Goal: Task Accomplishment & Management: Manage account settings

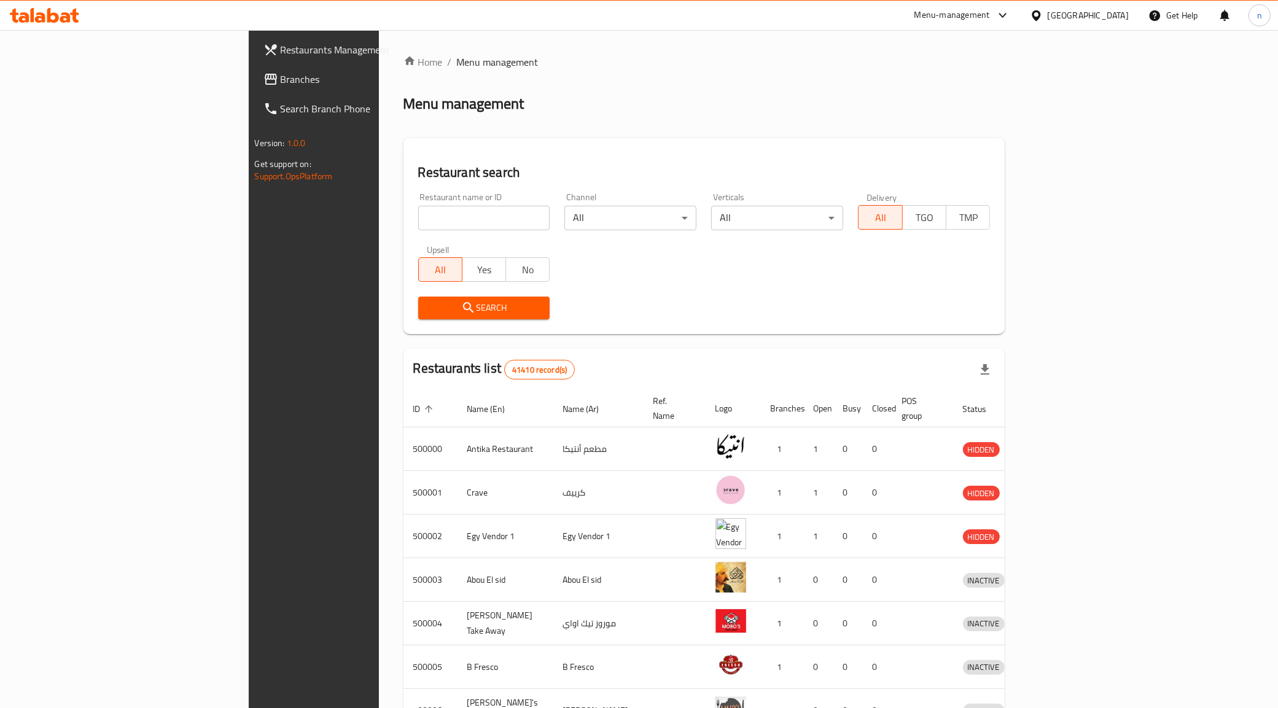
click at [281, 50] on span "Restaurants Management" at bounding box center [367, 49] width 172 height 15
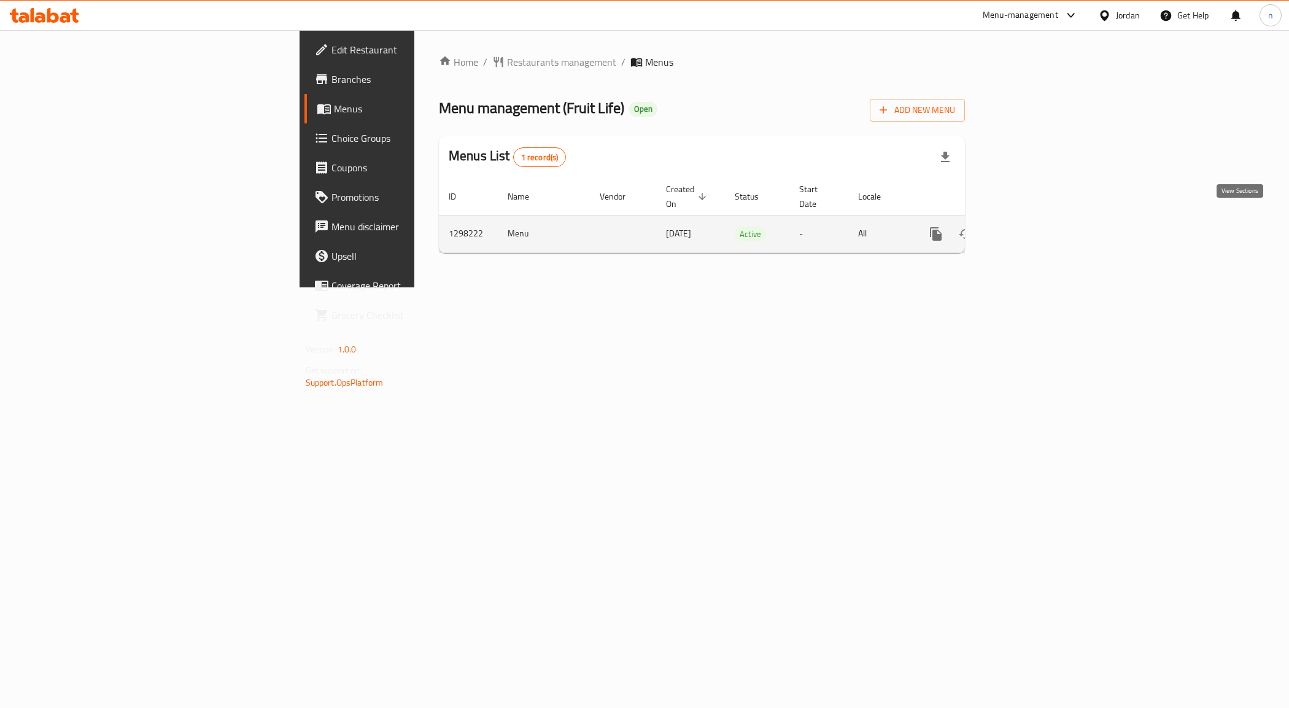
click at [1040, 222] on link "enhanced table" at bounding box center [1024, 233] width 29 height 29
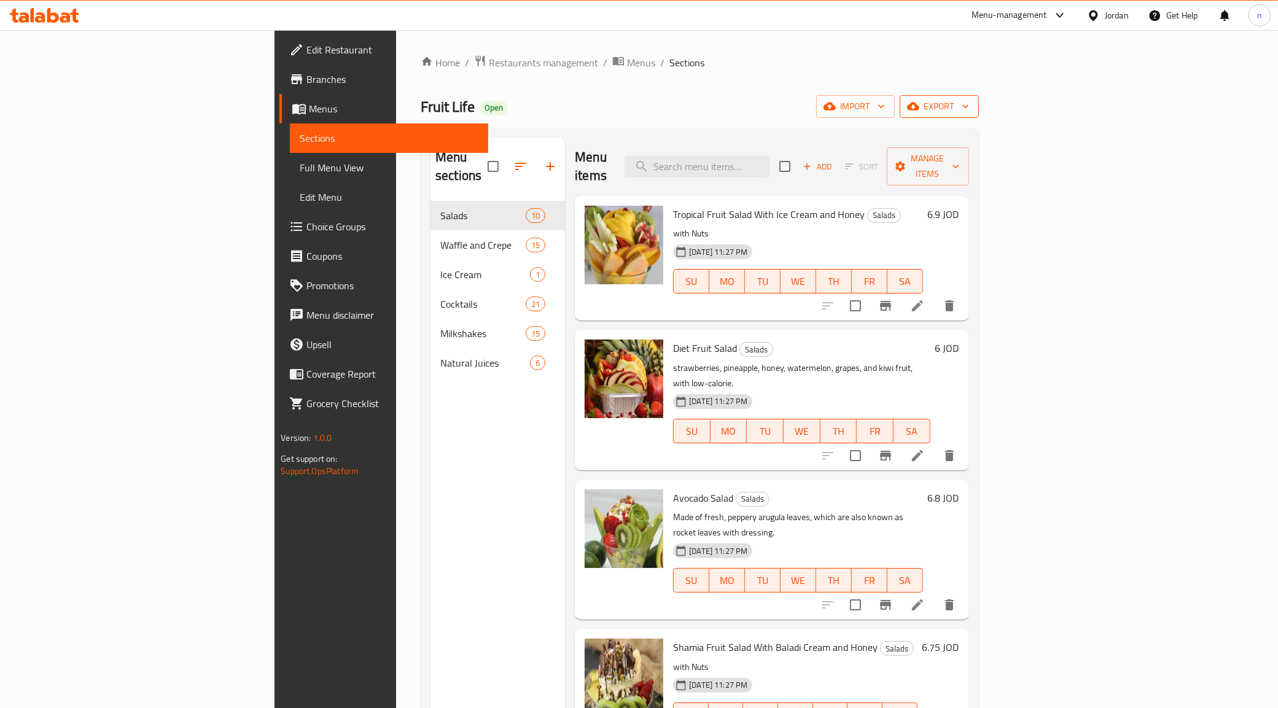
click at [969, 106] on span "export" at bounding box center [939, 106] width 60 height 15
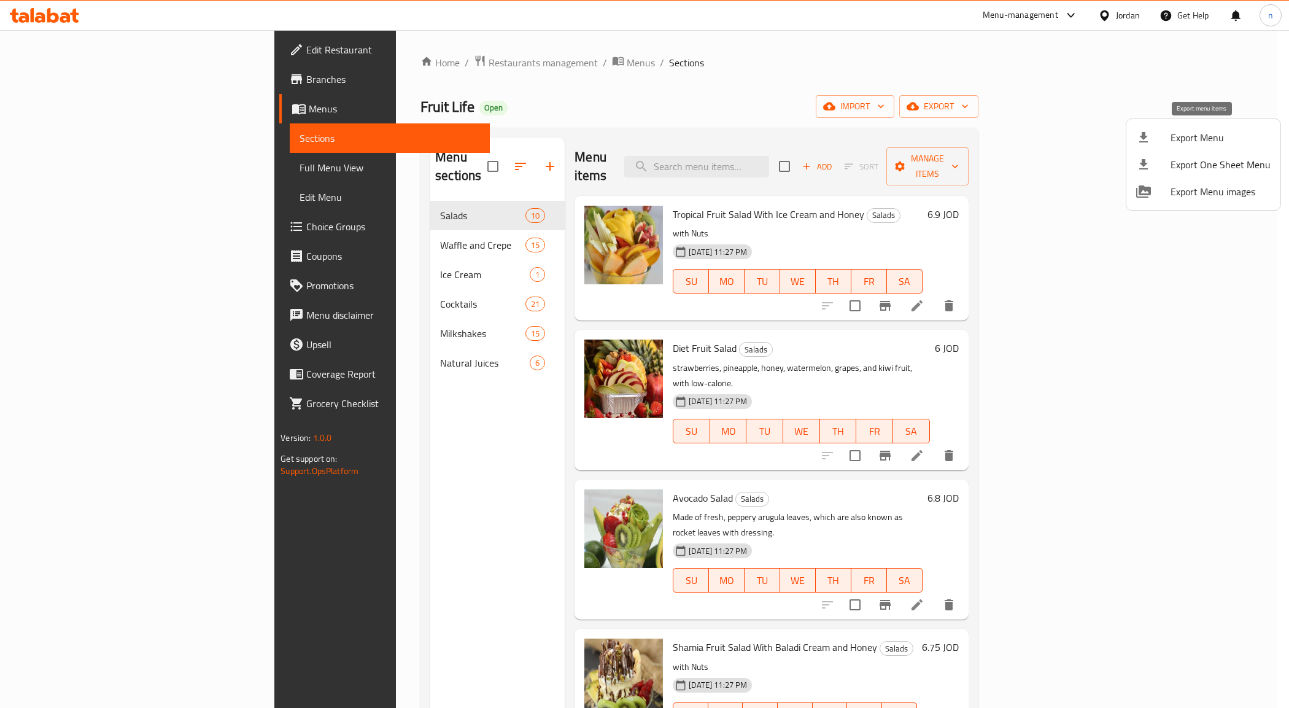
click at [1204, 135] on span "Export Menu" at bounding box center [1221, 137] width 100 height 15
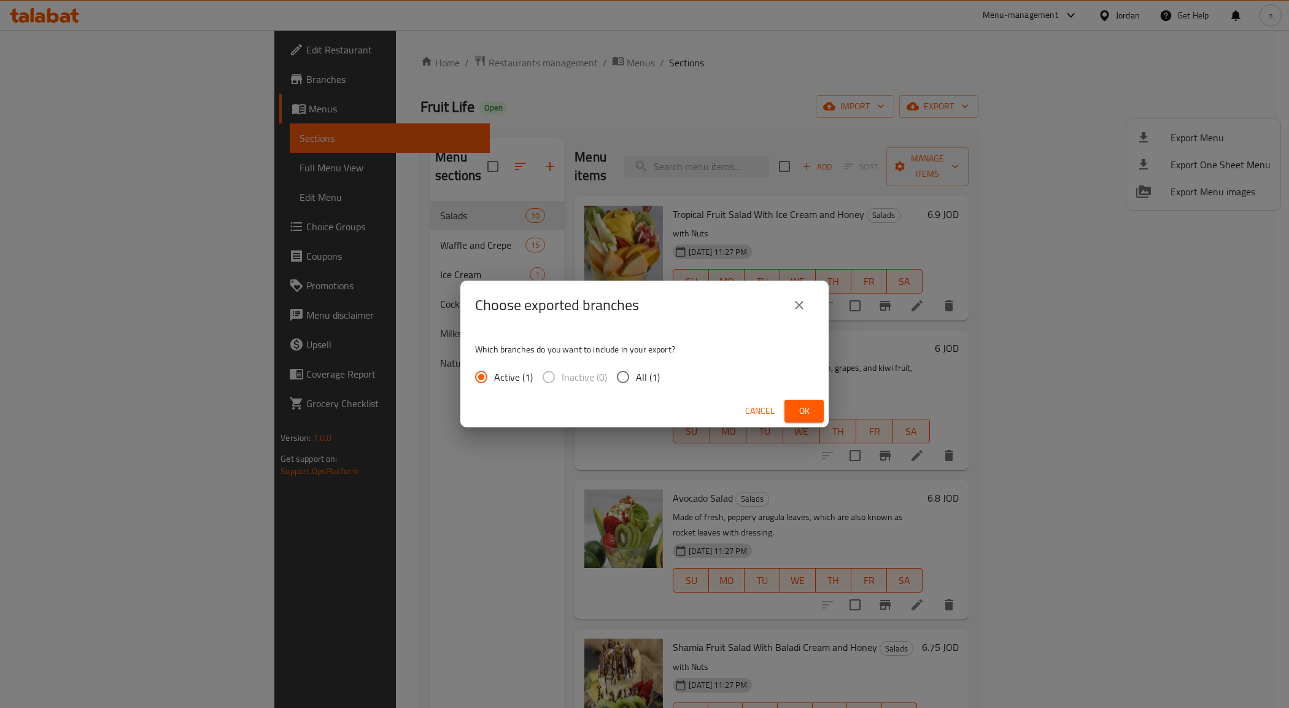
click at [639, 378] on span "All (1)" at bounding box center [648, 377] width 24 height 15
click at [636, 378] on input "All (1)" at bounding box center [623, 377] width 26 height 26
radio input "true"
click at [795, 414] on span "Ok" at bounding box center [805, 410] width 20 height 15
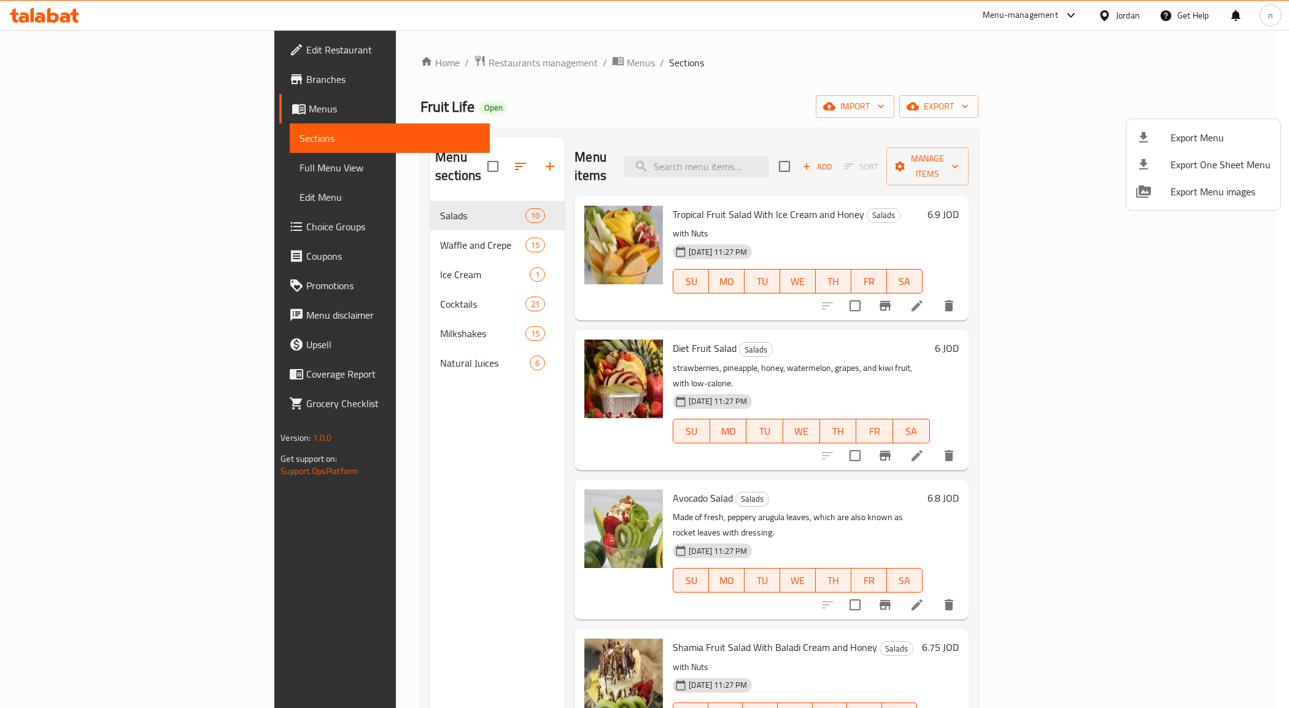
click at [1285, 109] on div at bounding box center [644, 354] width 1289 height 708
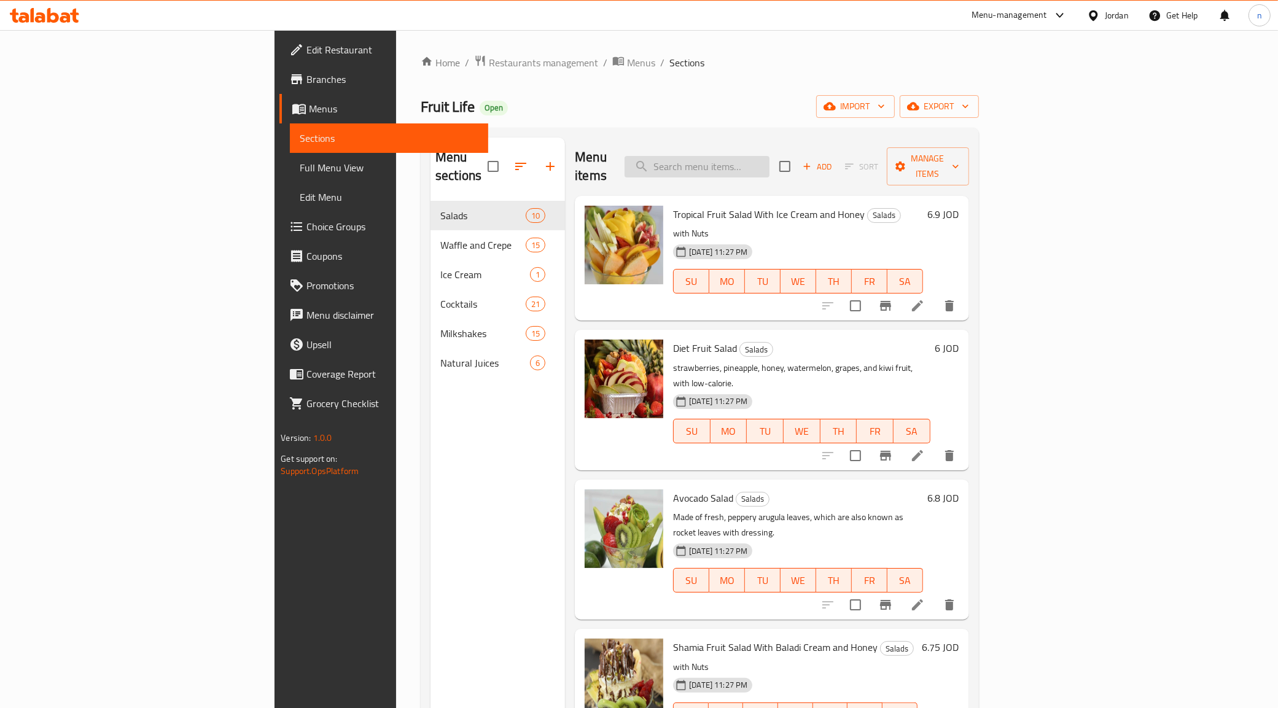
click at [769, 156] on input "search" at bounding box center [696, 166] width 145 height 21
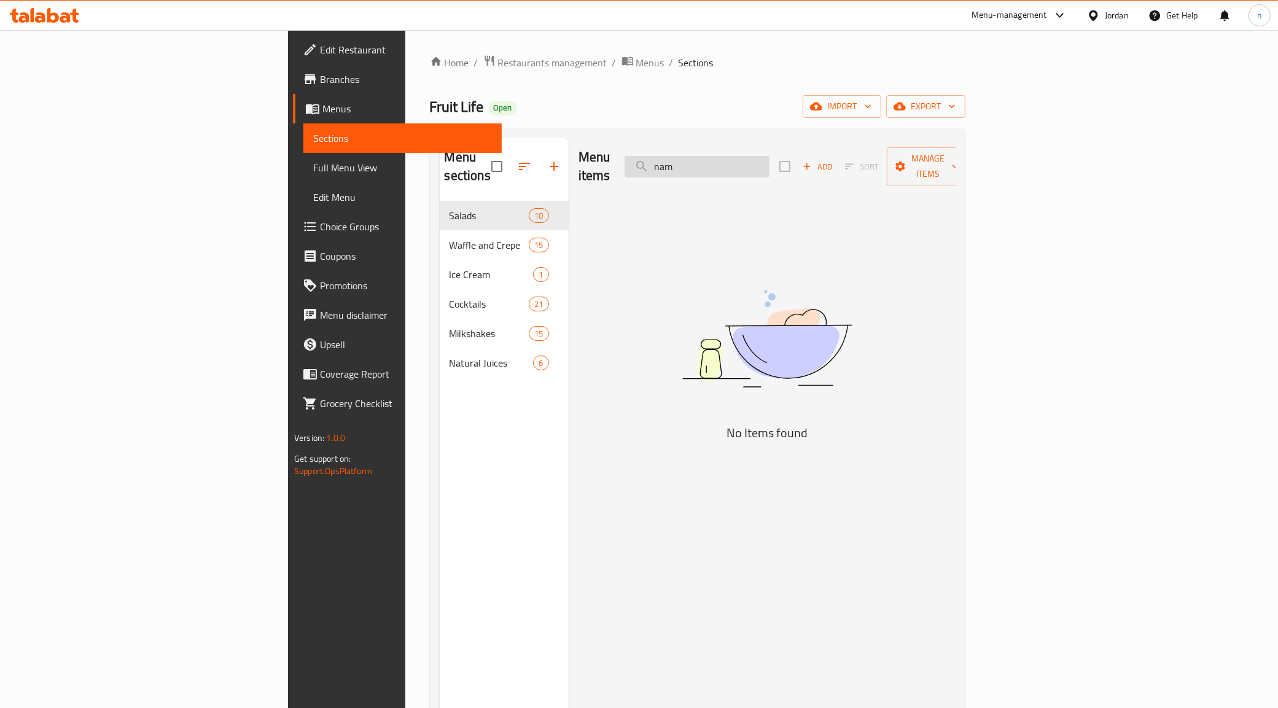
type input "name"
drag, startPoint x: 791, startPoint y: 154, endPoint x: 752, endPoint y: 155, distance: 38.7
click at [752, 156] on input "name" at bounding box center [696, 166] width 145 height 21
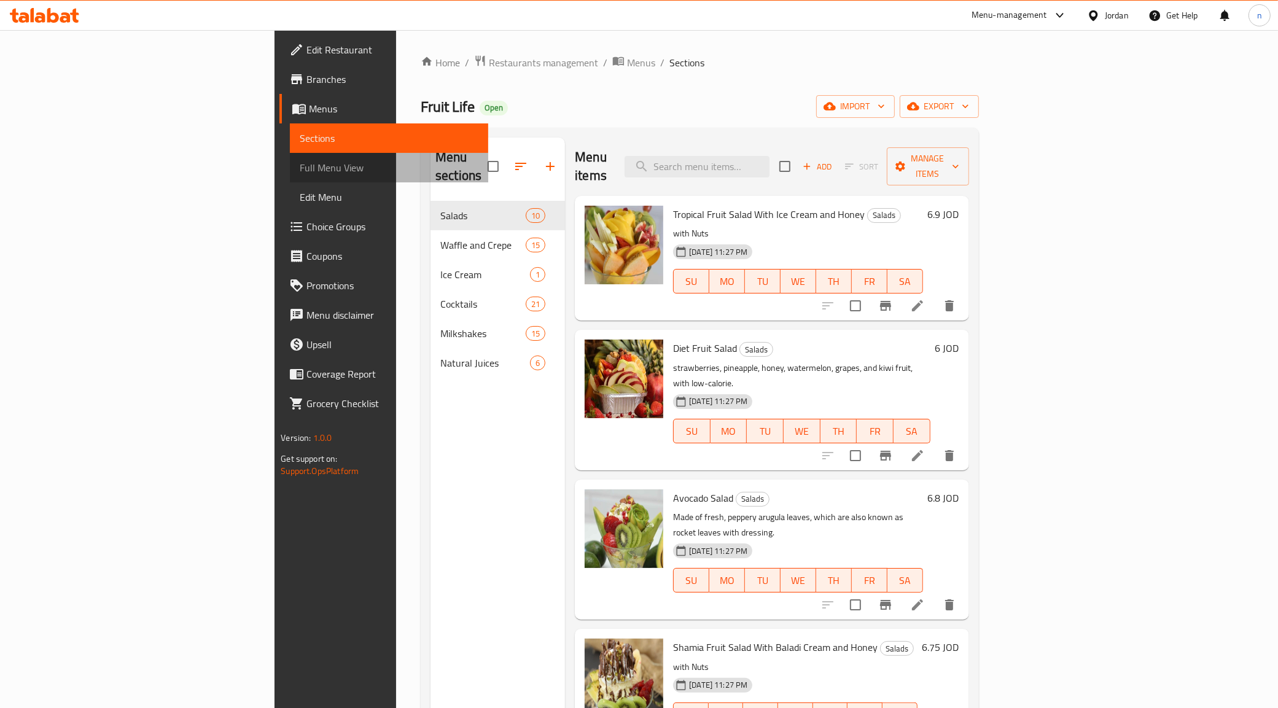
drag, startPoint x: 44, startPoint y: 172, endPoint x: 114, endPoint y: 163, distance: 70.5
click at [300, 171] on span "Full Menu View" at bounding box center [389, 167] width 179 height 15
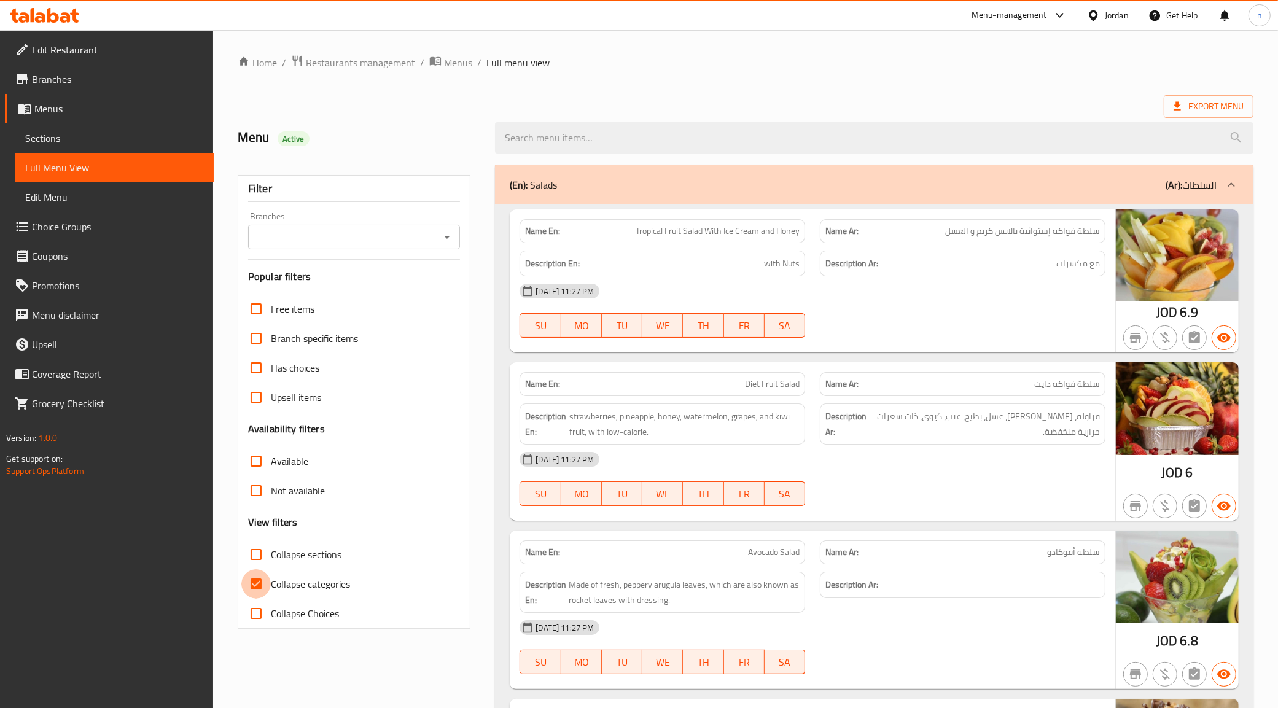
click at [263, 584] on input "Collapse categories" at bounding box center [255, 583] width 29 height 29
checkbox input "false"
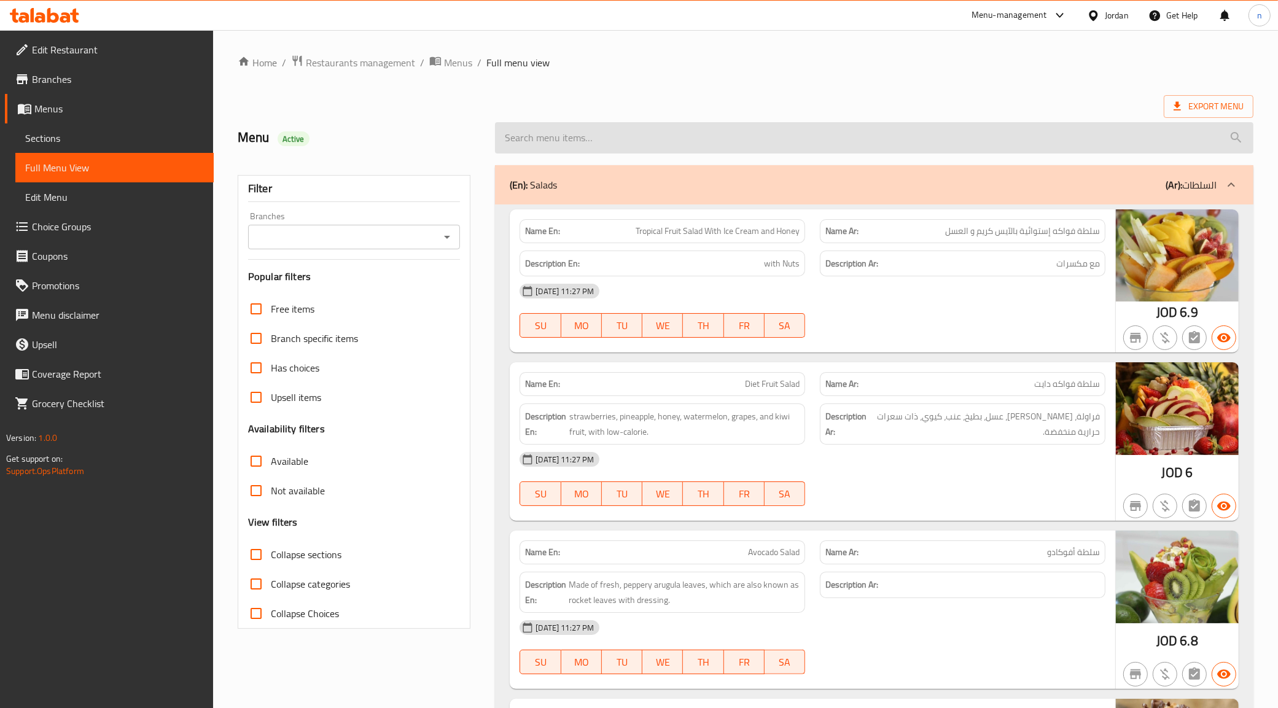
click at [863, 140] on input "search" at bounding box center [874, 137] width 758 height 31
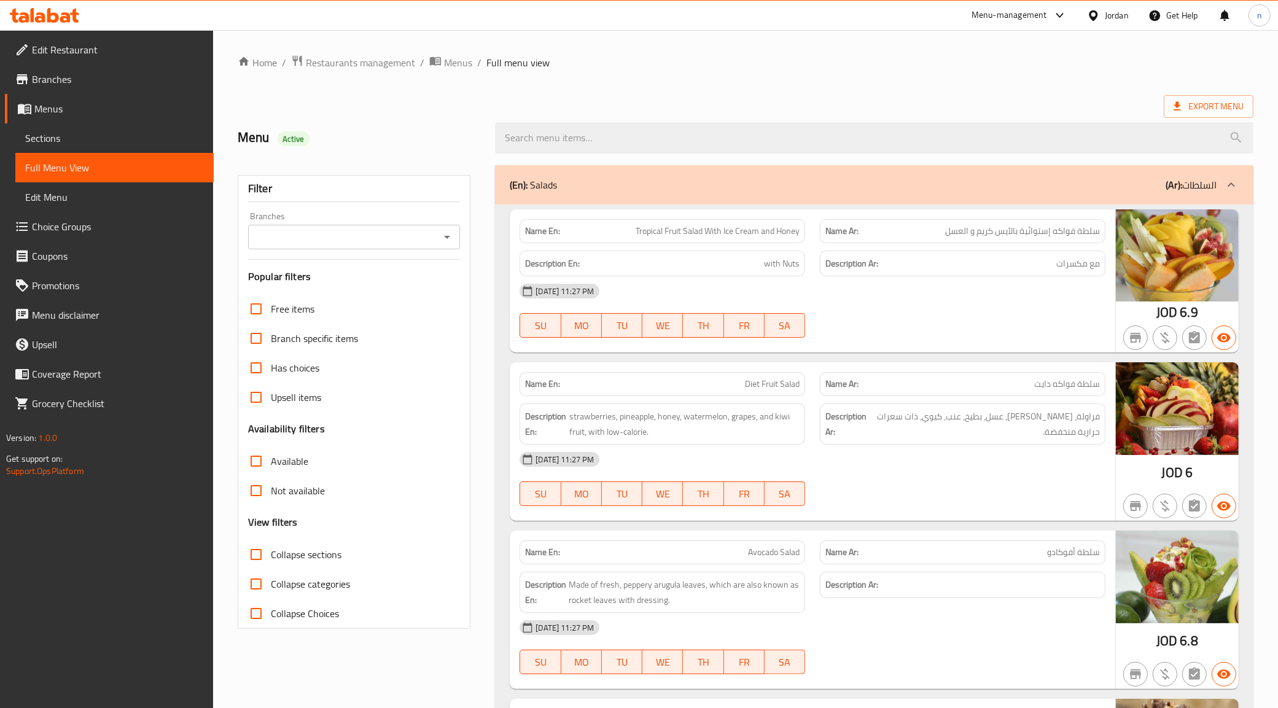
click at [749, 104] on div "Export Menu" at bounding box center [746, 106] width 1016 height 23
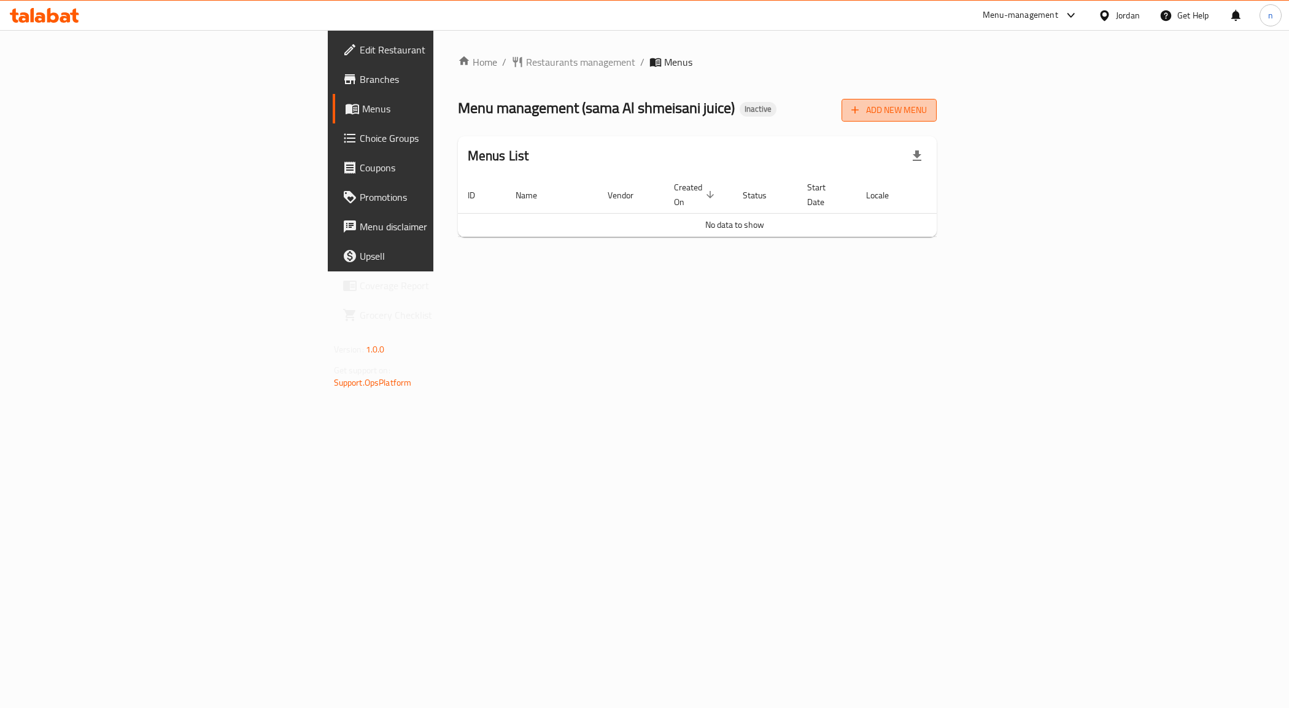
click at [927, 111] on span "Add New Menu" at bounding box center [890, 110] width 76 height 15
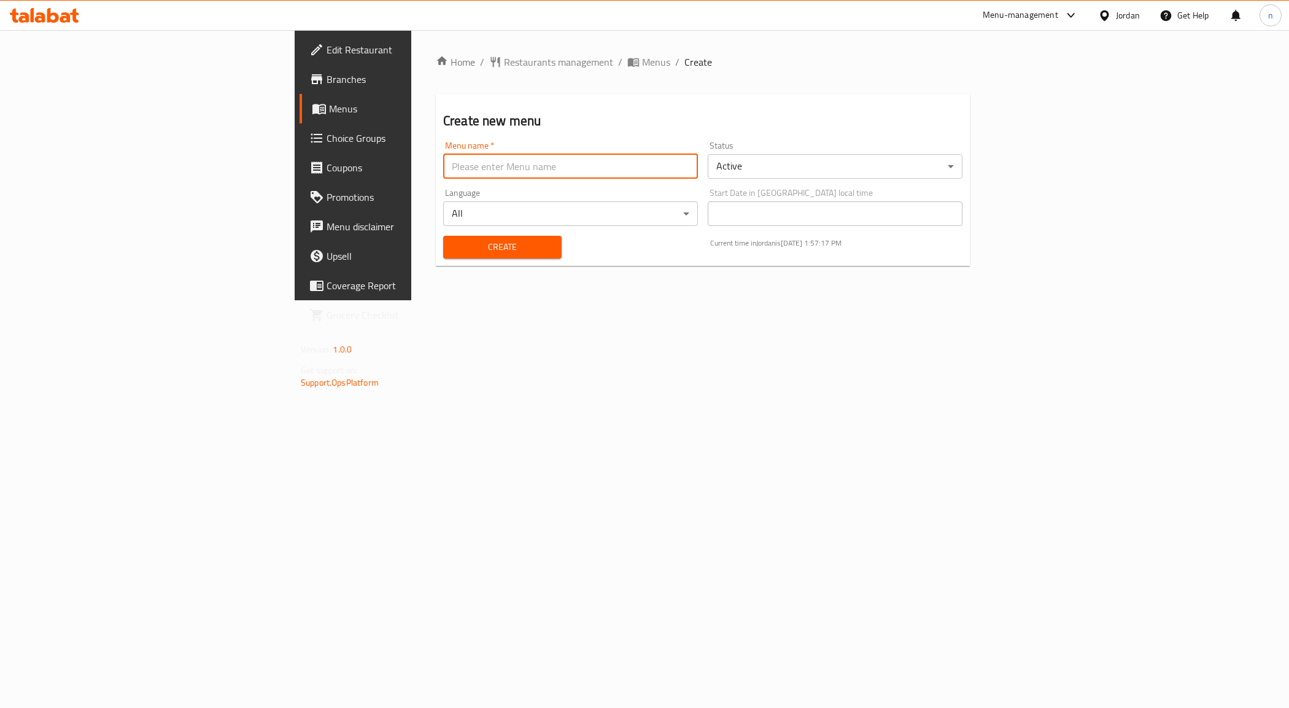
click at [443, 160] on input "text" at bounding box center [570, 166] width 255 height 25
type input "10/7/2024"
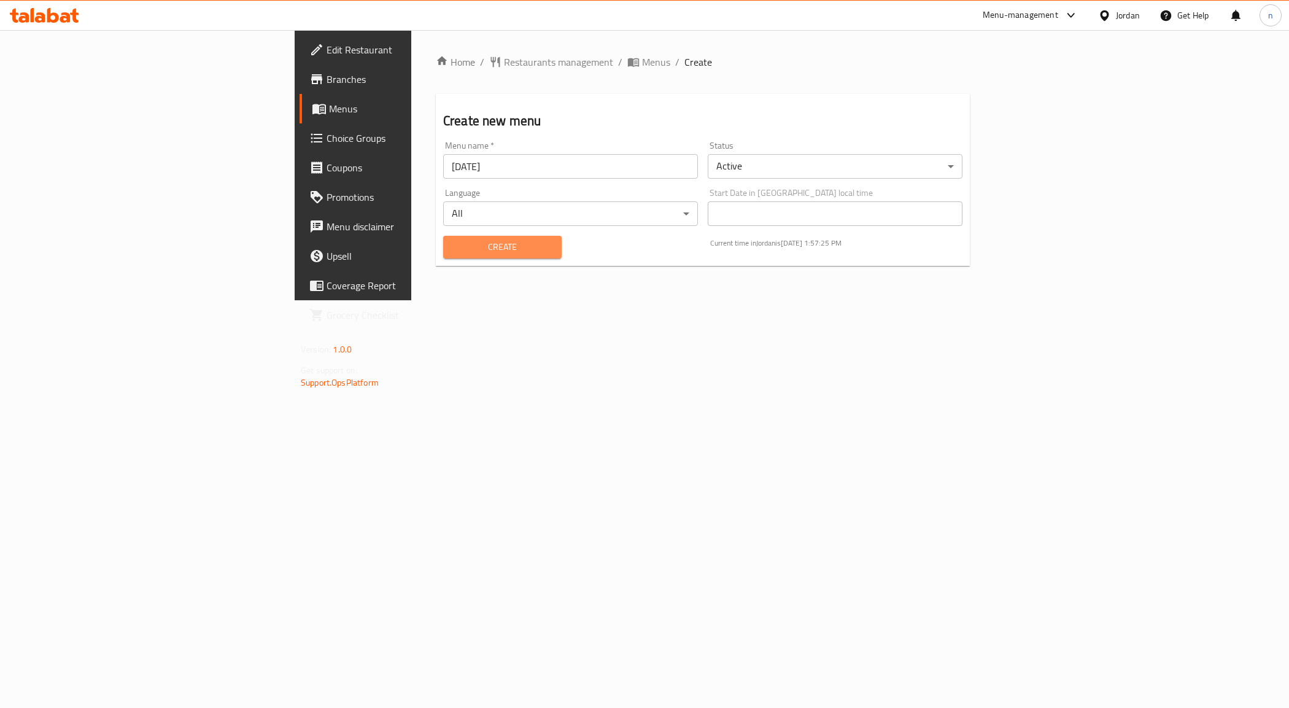
click at [443, 257] on button "Create" at bounding box center [502, 247] width 119 height 23
click at [329, 112] on span "Menus" at bounding box center [414, 108] width 171 height 15
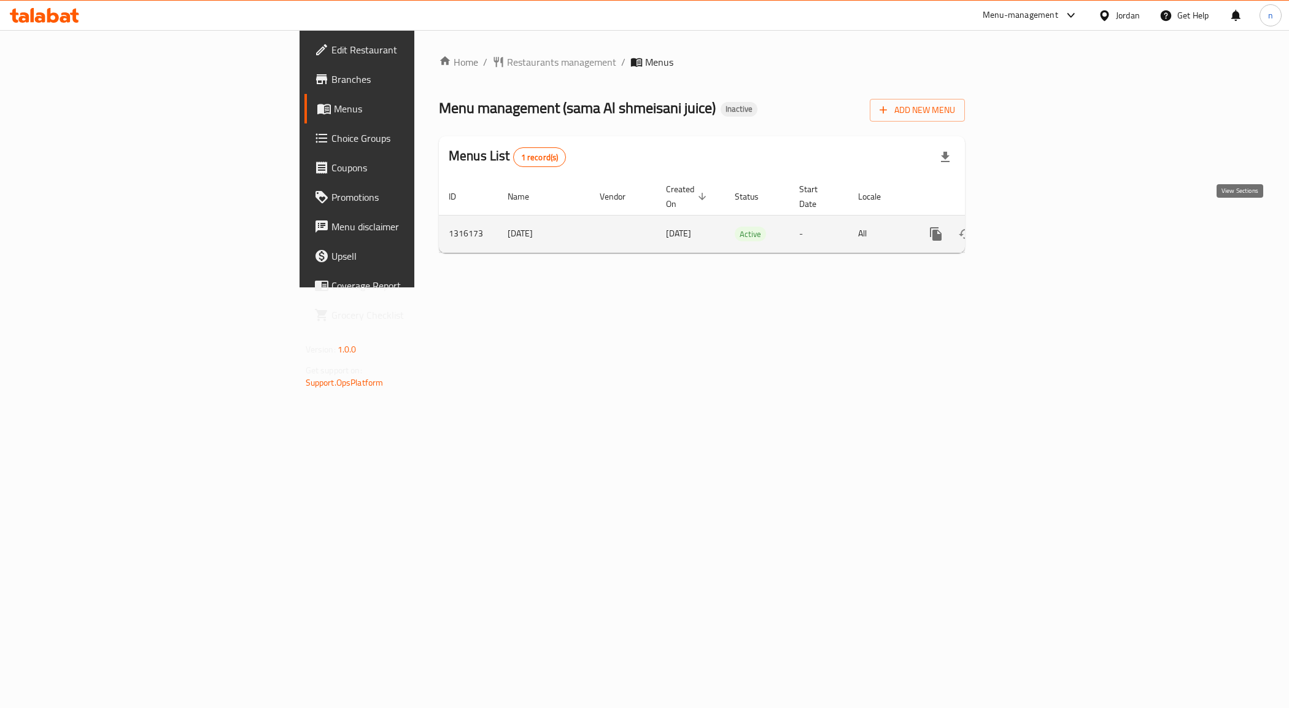
click at [1032, 227] on icon "enhanced table" at bounding box center [1024, 234] width 15 height 15
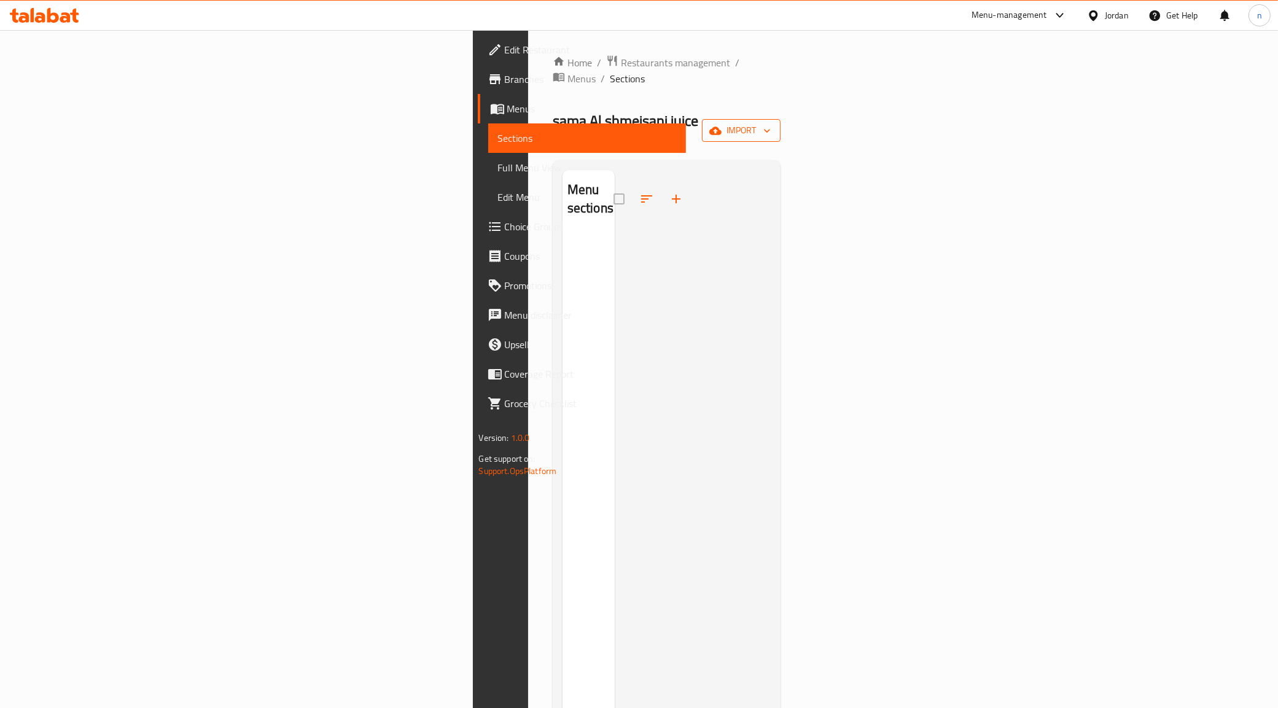
click at [721, 125] on icon "button" at bounding box center [715, 131] width 12 height 12
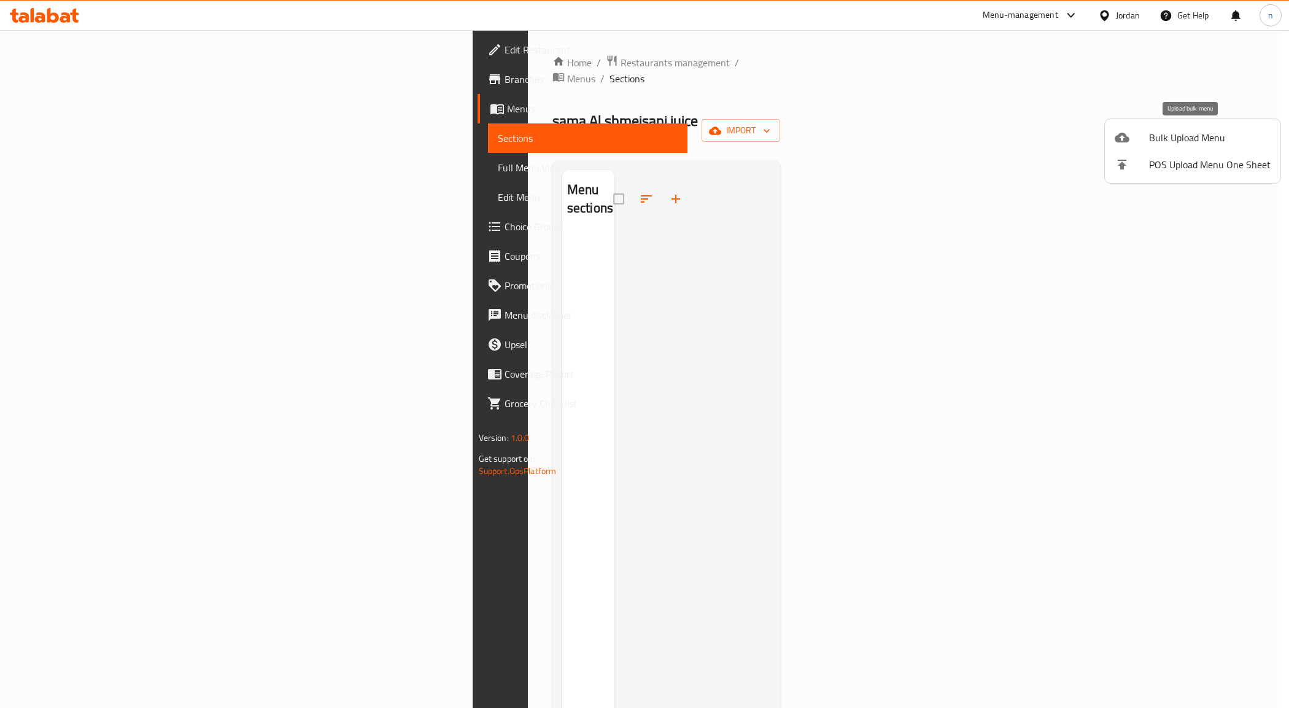
click at [1180, 133] on span "Bulk Upload Menu" at bounding box center [1210, 137] width 122 height 15
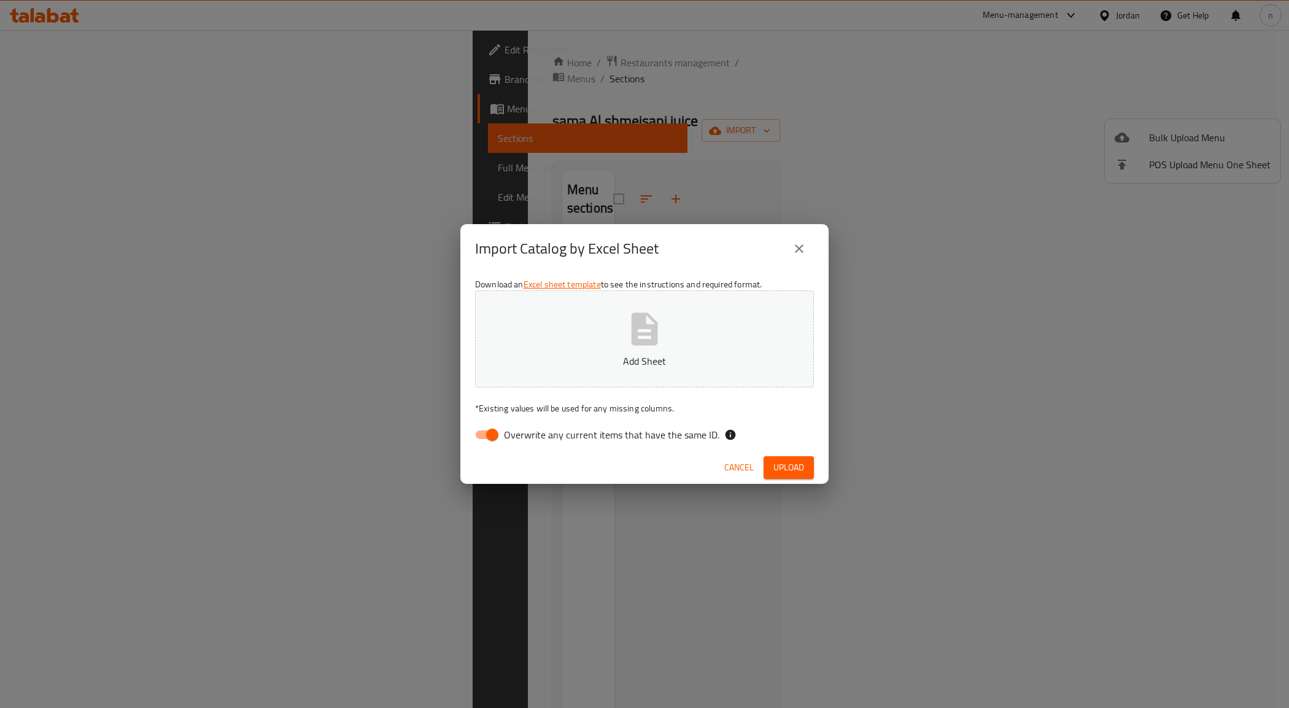
click at [486, 439] on input "Overwrite any current items that have the same ID." at bounding box center [492, 434] width 70 height 23
checkbox input "false"
click at [798, 454] on div "Cancel Upload" at bounding box center [645, 467] width 368 height 33
click at [771, 467] on button "Upload" at bounding box center [789, 467] width 50 height 23
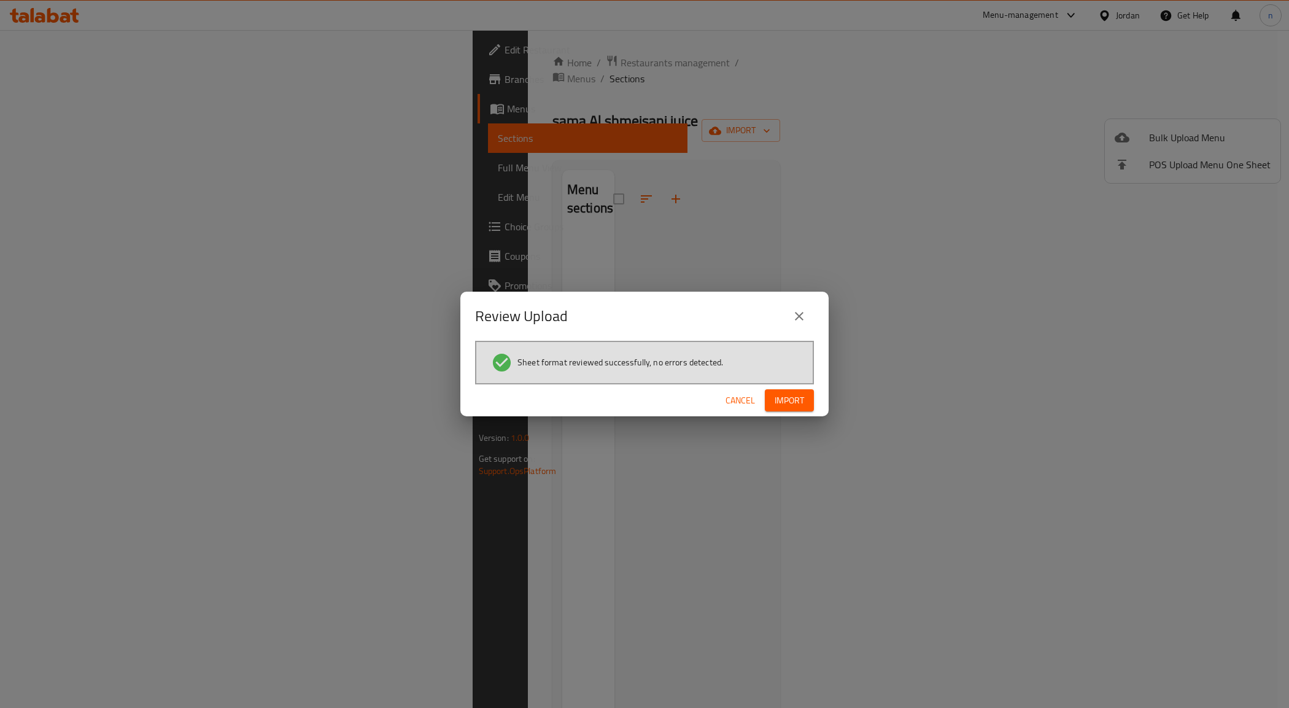
click at [785, 400] on span "Import" at bounding box center [789, 400] width 29 height 15
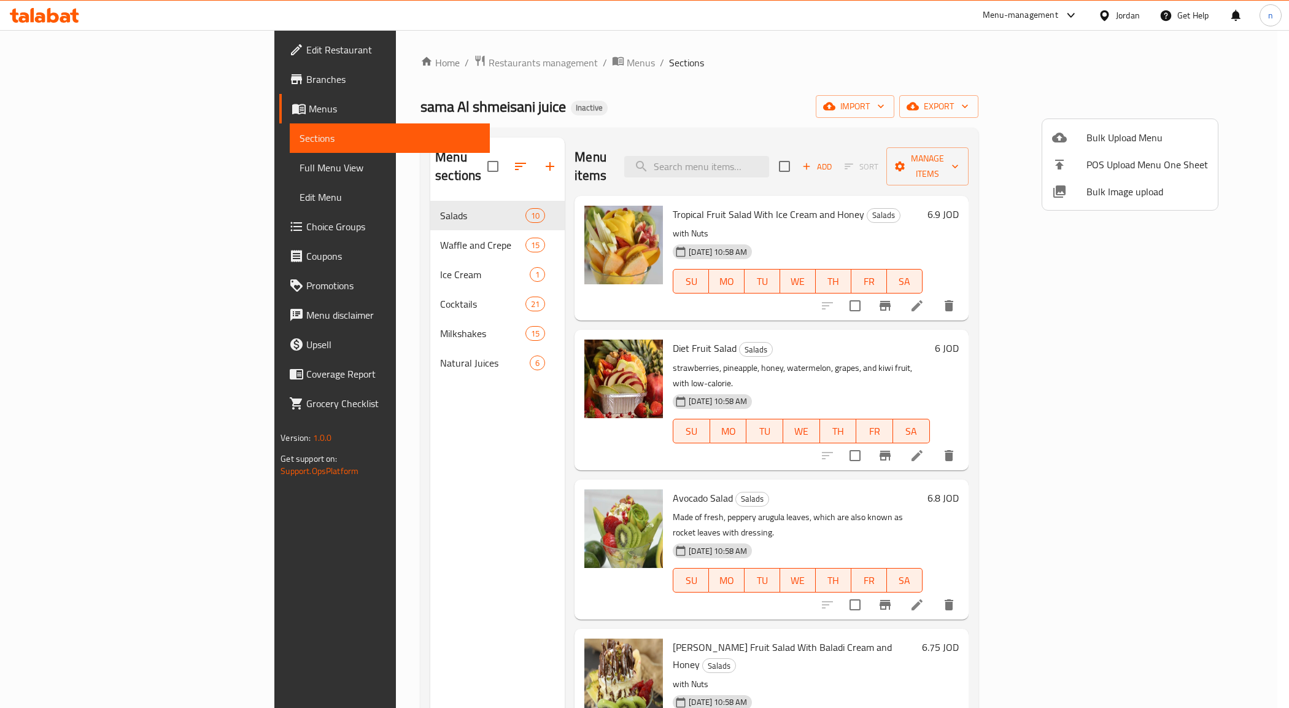
click at [884, 88] on div at bounding box center [644, 354] width 1289 height 708
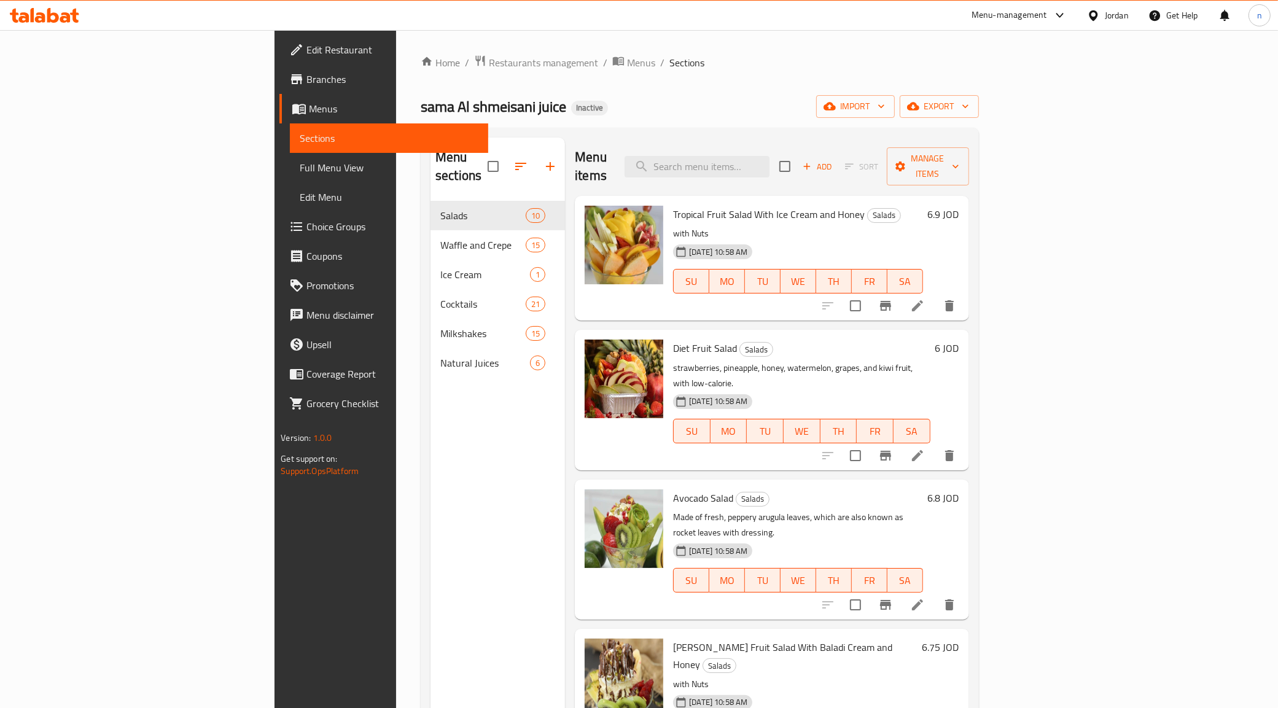
click at [290, 182] on link "Edit Menu" at bounding box center [389, 196] width 198 height 29
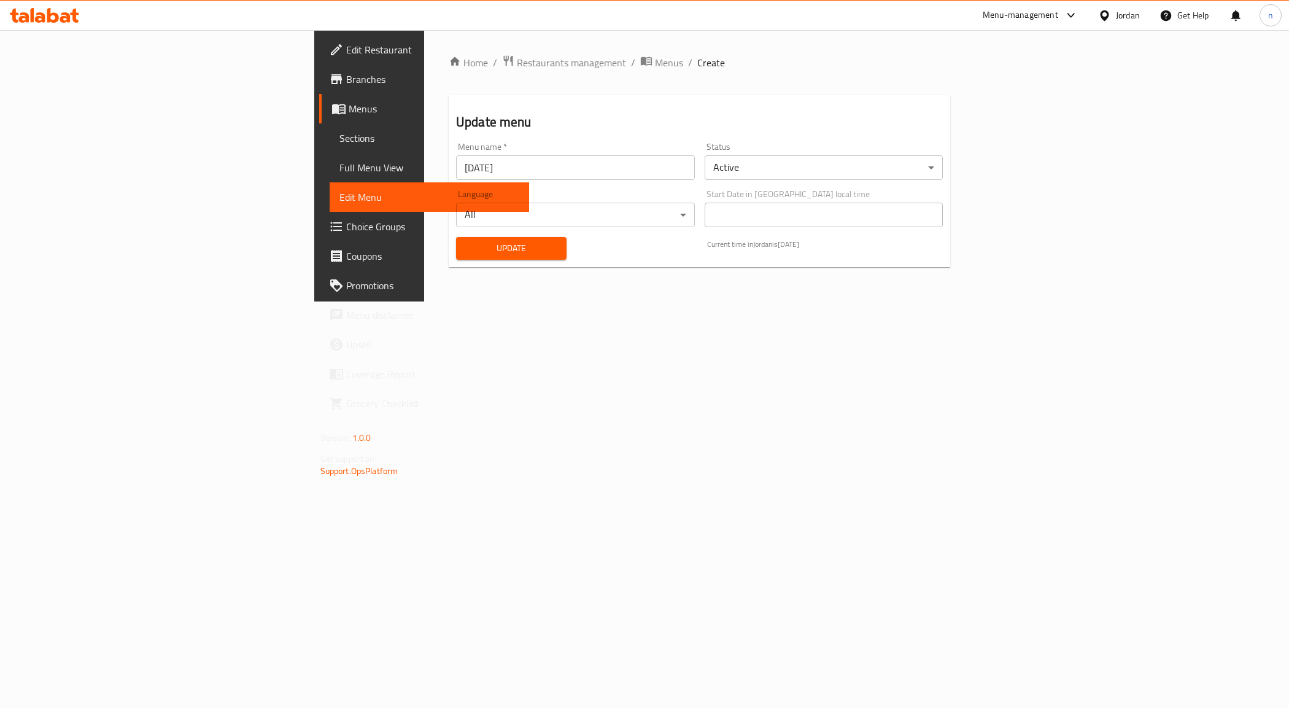
click at [340, 169] on span "Full Menu View" at bounding box center [430, 167] width 181 height 15
click at [330, 155] on link "Full Menu View" at bounding box center [430, 167] width 200 height 29
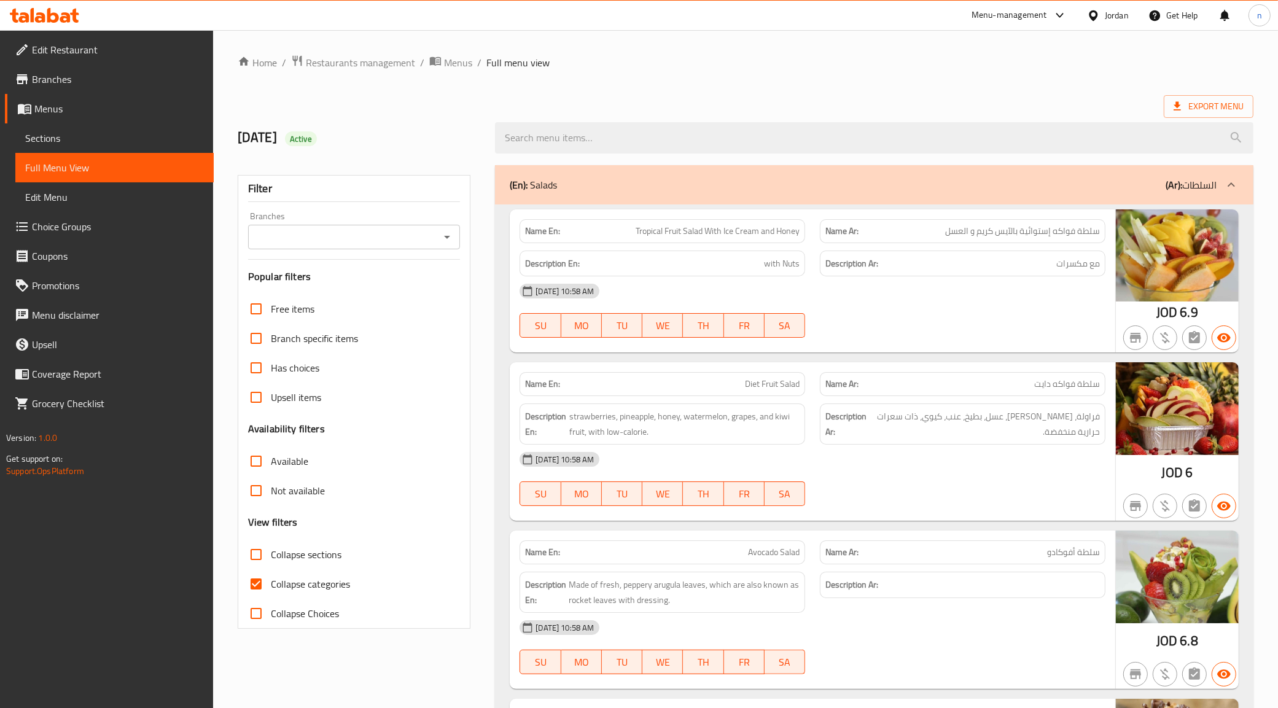
click at [251, 589] on input "Collapse categories" at bounding box center [255, 583] width 29 height 29
checkbox input "false"
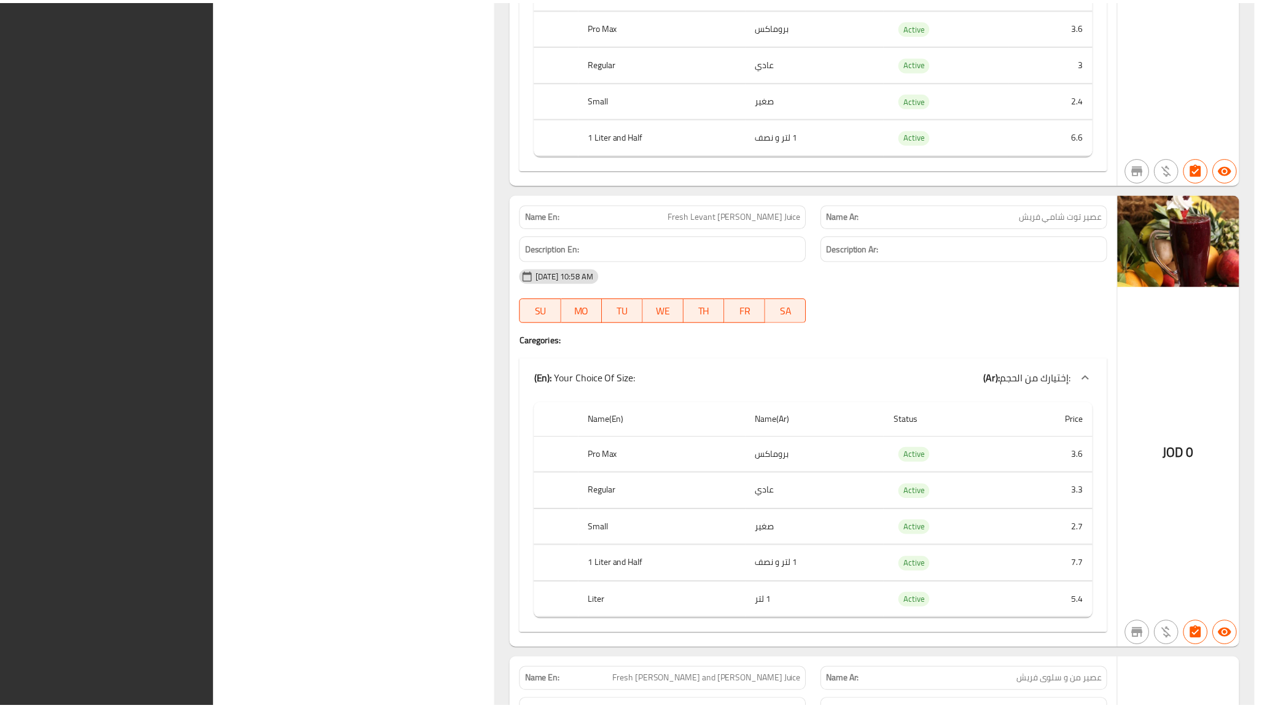
scroll to position [23289, 0]
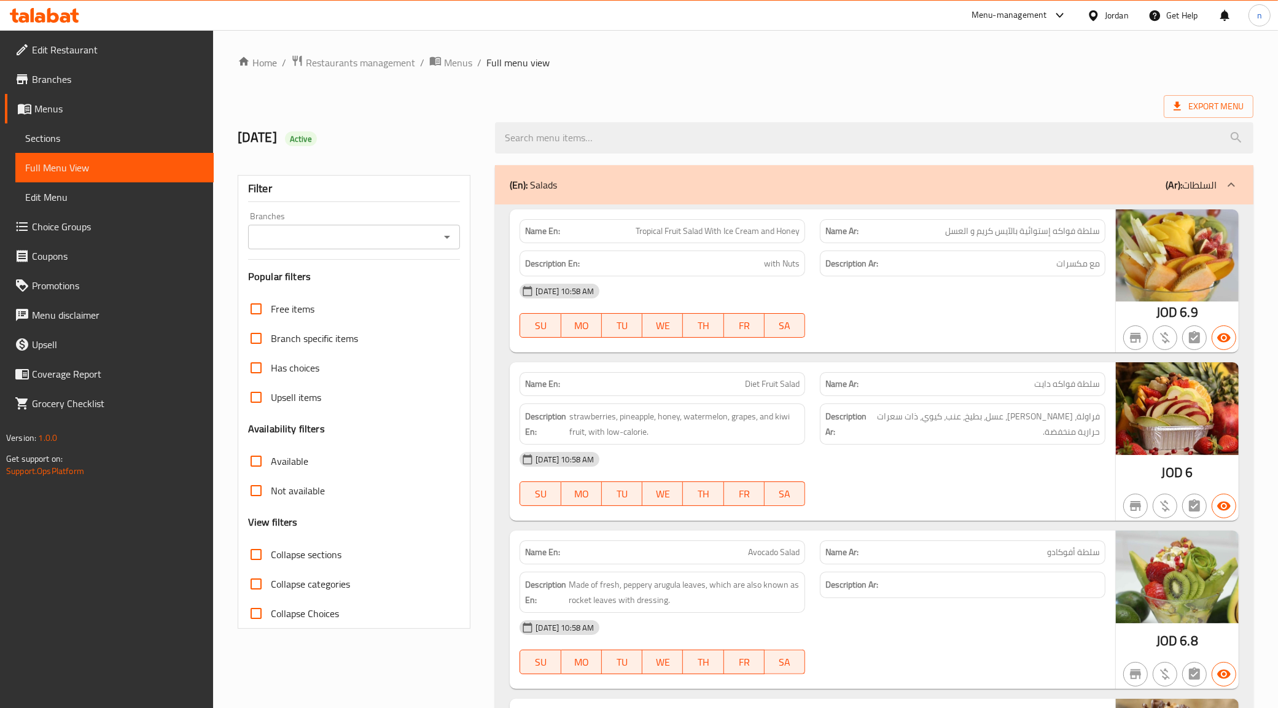
scroll to position [22778, 0]
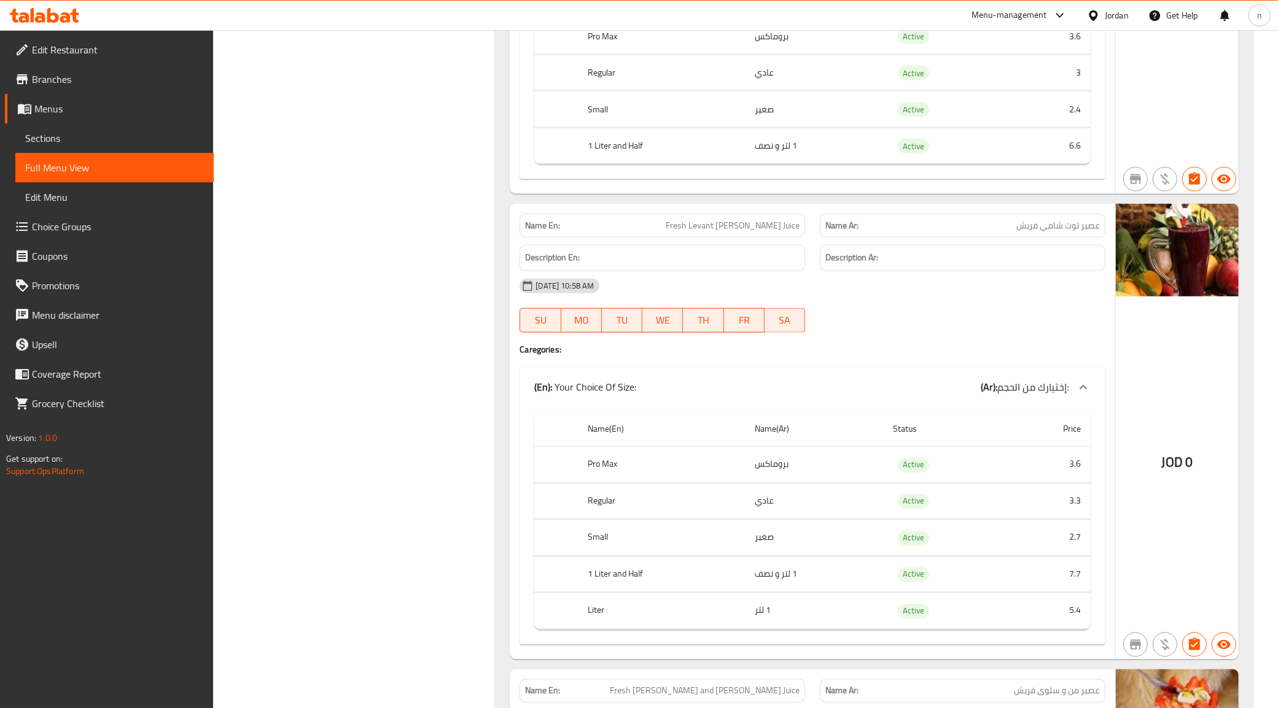
click at [944, 538] on div "Name(En) Name(Ar) Status Price Pro Max بروماكس Active 3.6 Regular عادي Active 3…" at bounding box center [812, 526] width 586 height 238
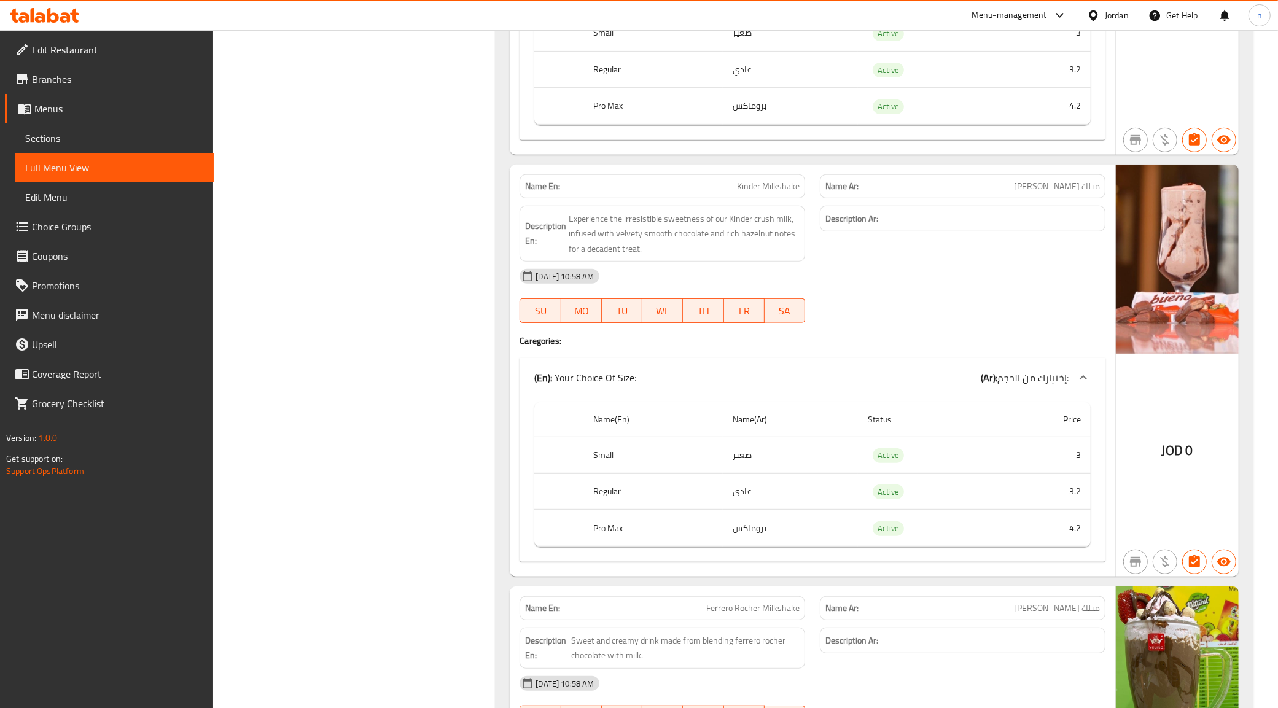
scroll to position [15717, 0]
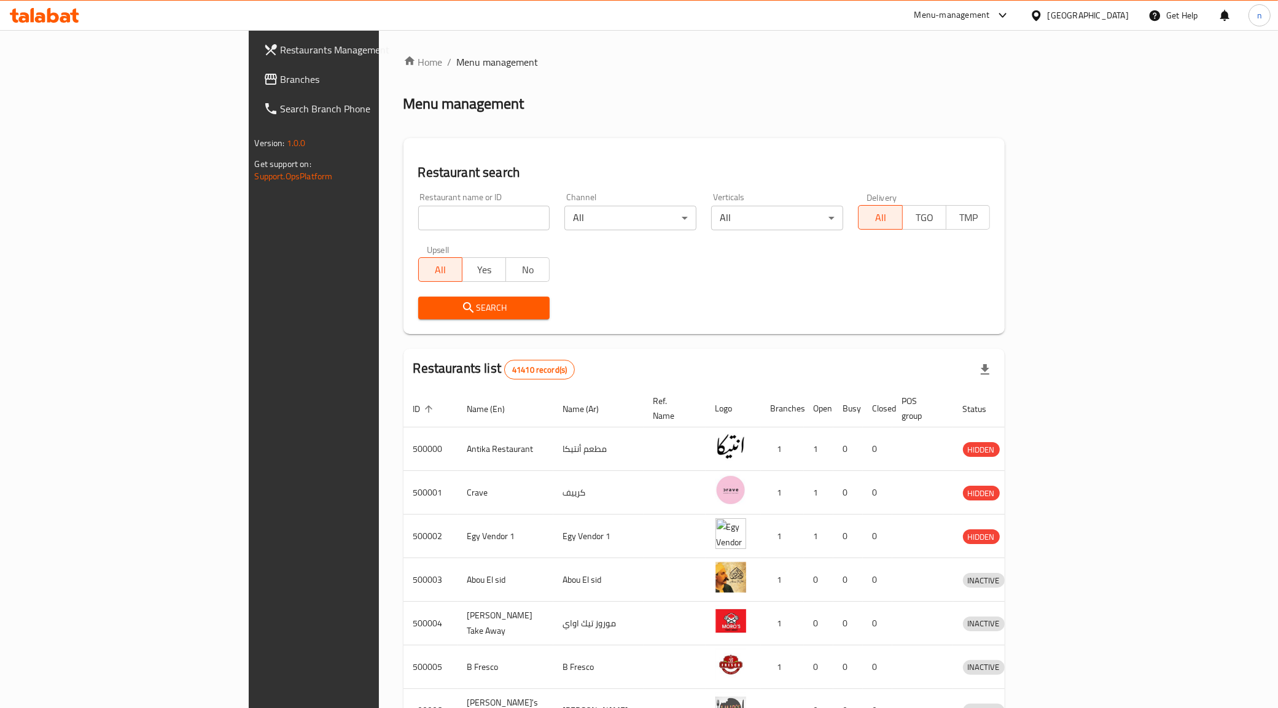
click at [1110, 10] on div "[GEOGRAPHIC_DATA]" at bounding box center [1088, 16] width 81 height 14
click at [960, 169] on div "Jordan" at bounding box center [967, 179] width 44 height 28
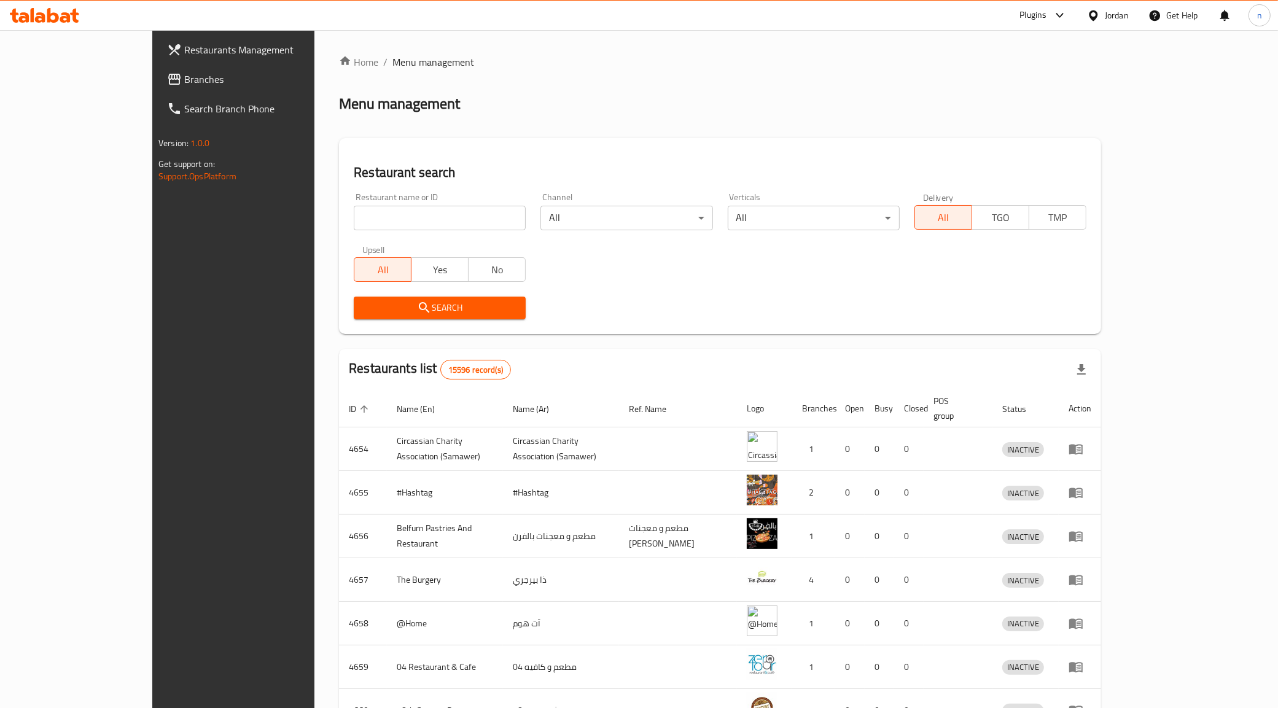
click at [157, 87] on link "Branches" at bounding box center [261, 78] width 209 height 29
